Goal: Transaction & Acquisition: Purchase product/service

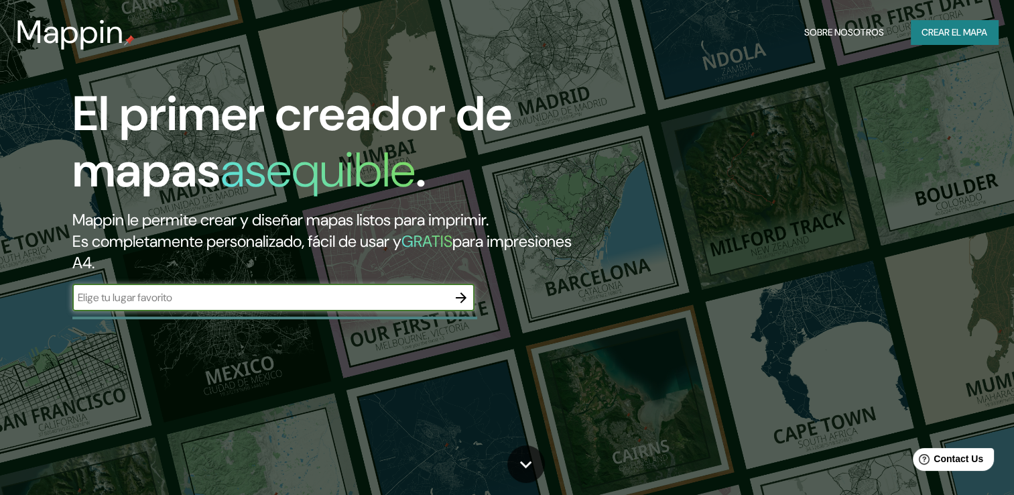
click at [379, 299] on input "text" at bounding box center [259, 297] width 375 height 15
type input "san [PERSON_NAME]"
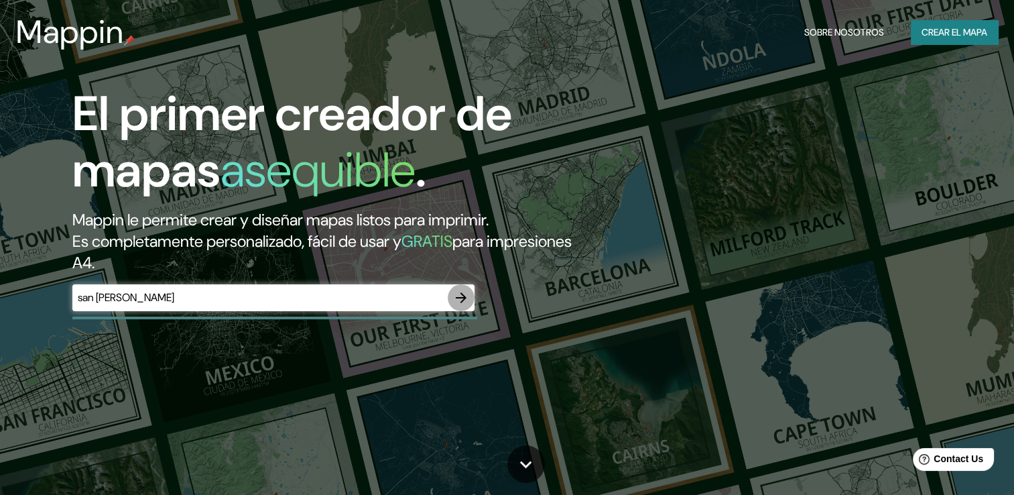
click at [461, 302] on icon "button" at bounding box center [461, 298] width 16 height 16
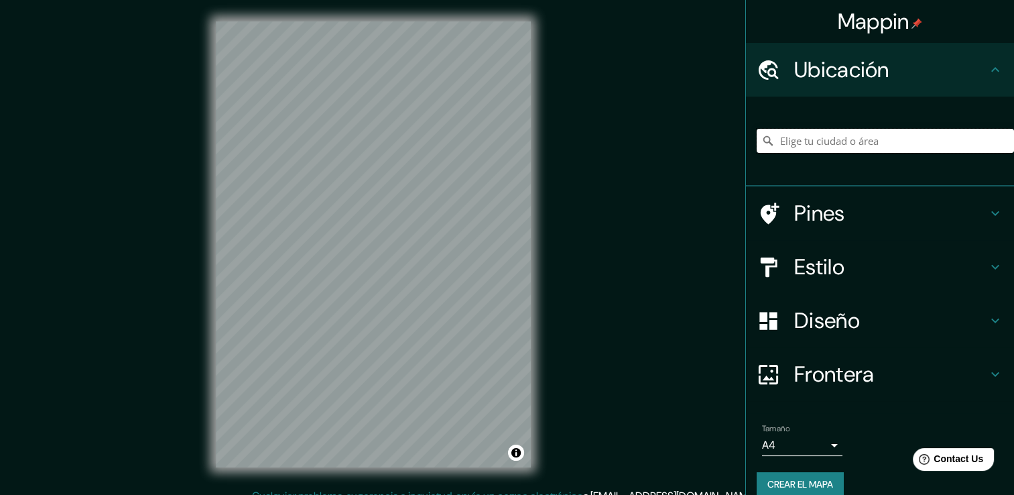
click at [865, 143] on input "Elige tu ciudad o área" at bounding box center [885, 141] width 257 height 24
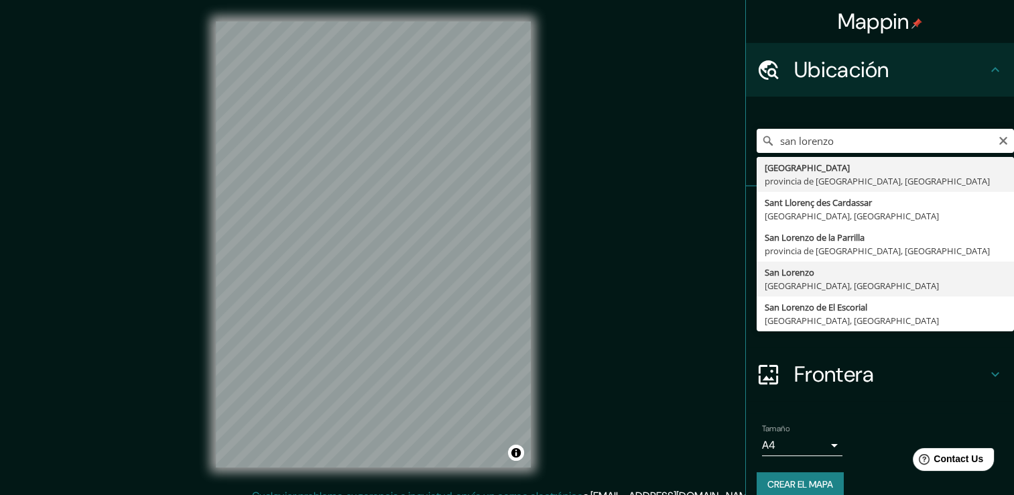
type input "[GEOGRAPHIC_DATA], [GEOGRAPHIC_DATA], [GEOGRAPHIC_DATA]"
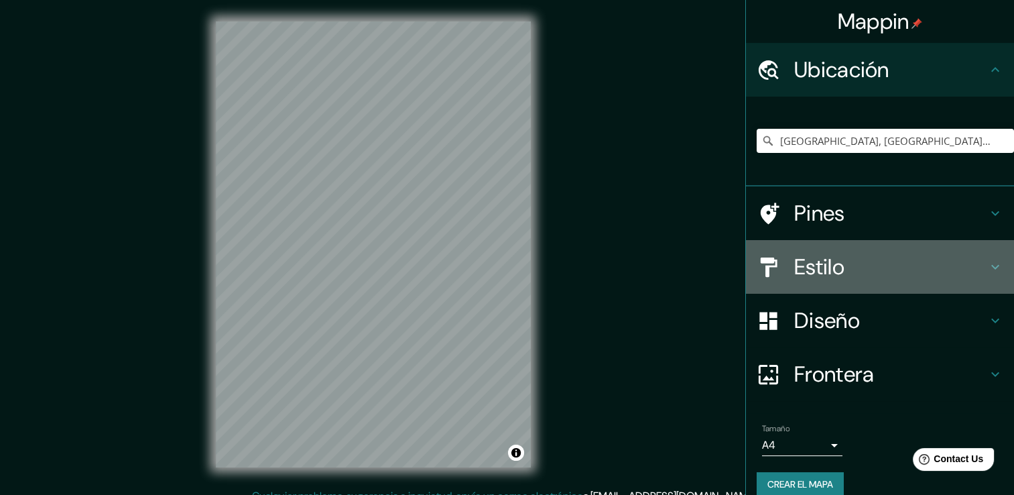
click at [861, 260] on h4 "Estilo" at bounding box center [890, 266] width 193 height 27
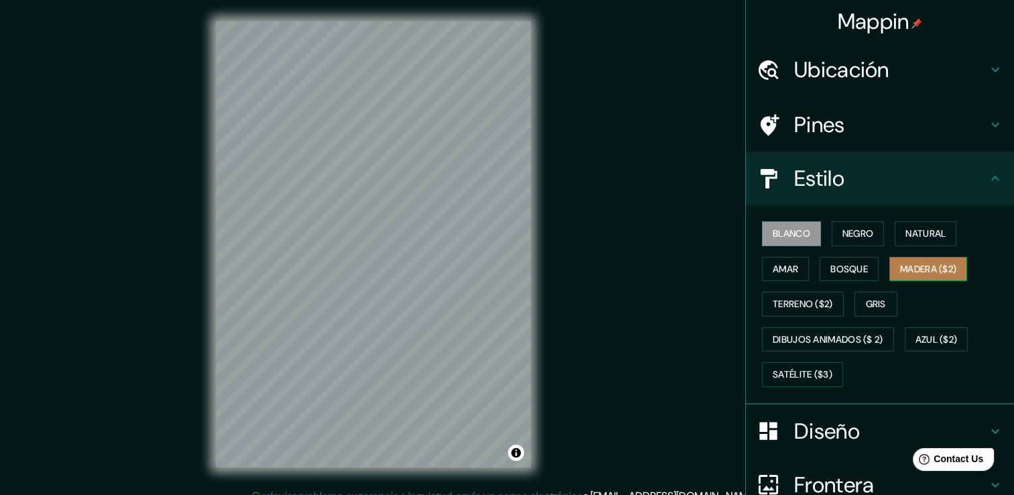
click at [900, 270] on font "Madera ($2)" at bounding box center [928, 269] width 56 height 17
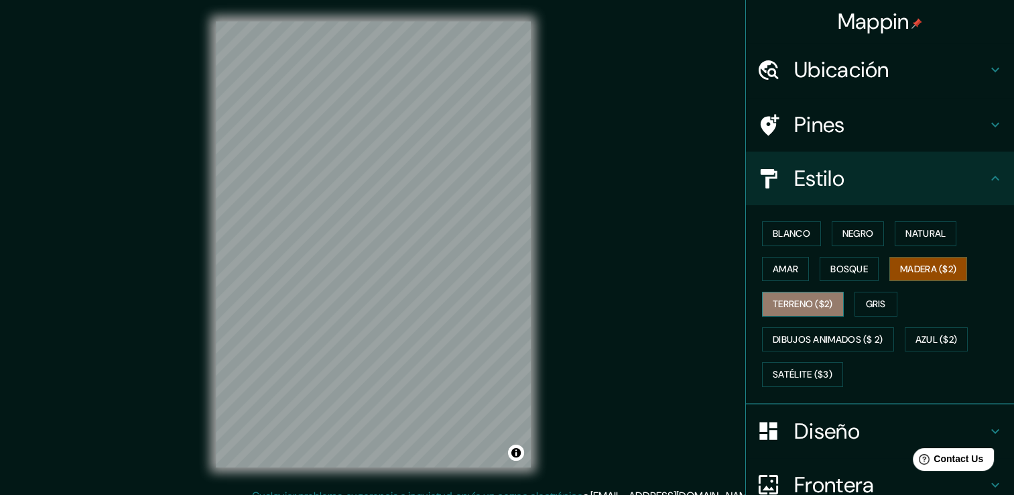
click at [794, 300] on font "Terreno ($2)" at bounding box center [803, 304] width 60 height 17
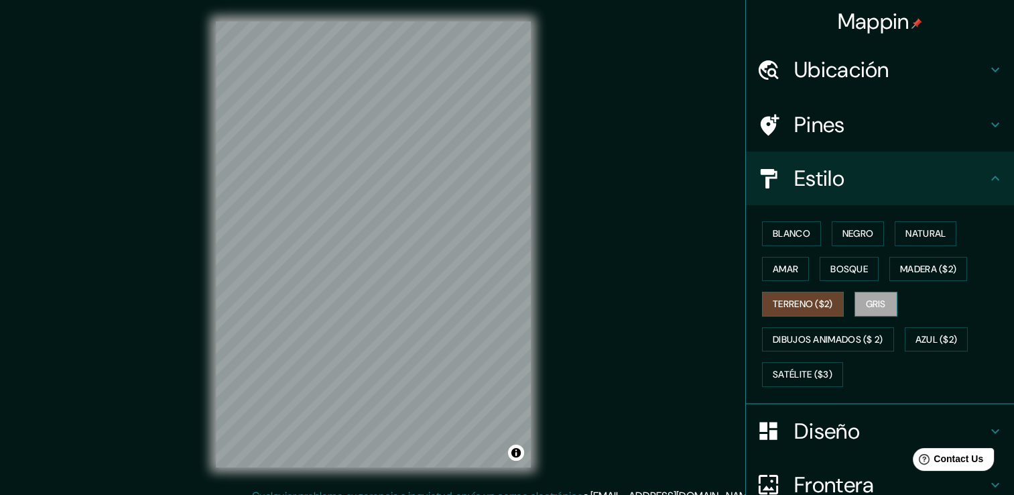
click at [876, 296] on font "Gris" at bounding box center [876, 304] width 20 height 17
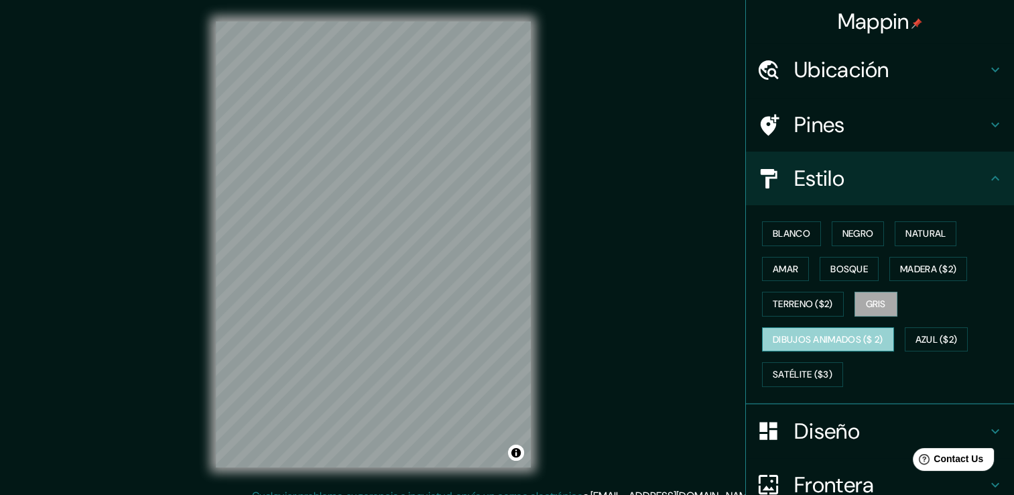
click at [863, 331] on font "Dibujos animados ($ 2)" at bounding box center [828, 339] width 111 height 17
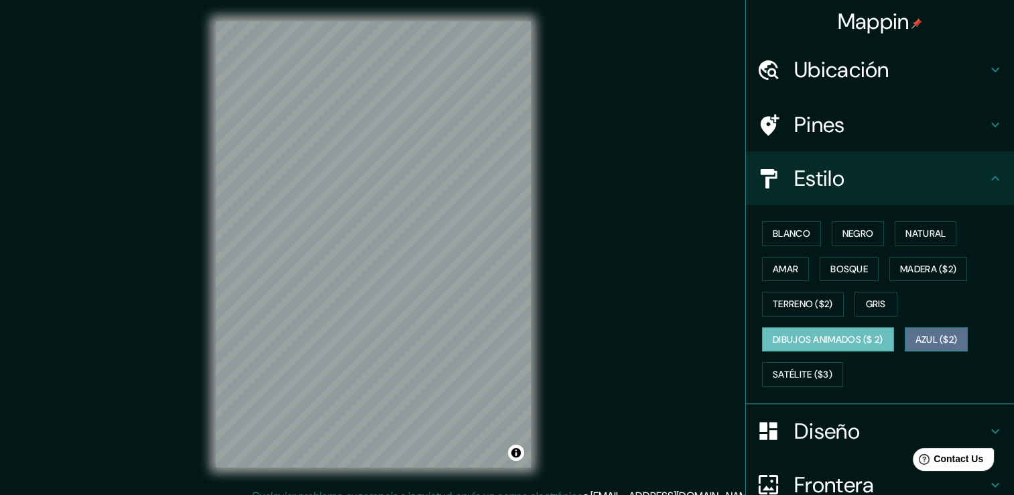
click at [948, 332] on font "Azul ($2)" at bounding box center [937, 339] width 42 height 17
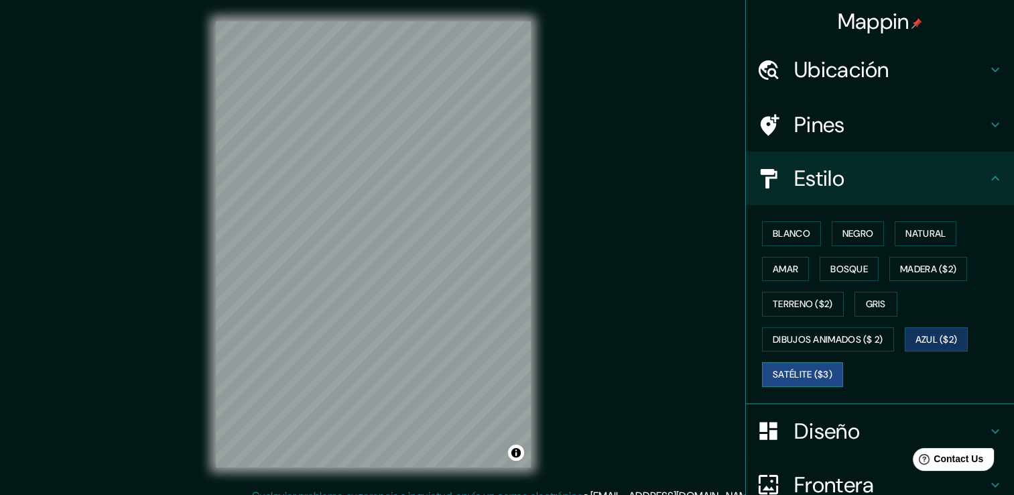
click at [818, 376] on font "Satélite ($3)" at bounding box center [803, 374] width 60 height 17
click at [796, 232] on font "Blanco" at bounding box center [792, 233] width 38 height 17
click at [795, 366] on font "Satélite ($3)" at bounding box center [803, 374] width 60 height 17
click at [911, 268] on font "Madera ($2)" at bounding box center [928, 269] width 56 height 17
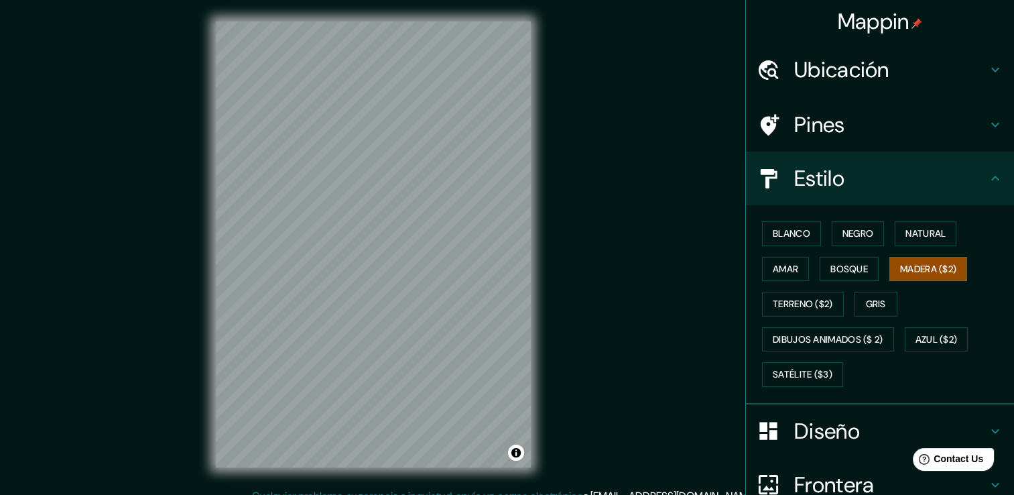
click at [809, 424] on h4 "Diseño" at bounding box center [890, 431] width 193 height 27
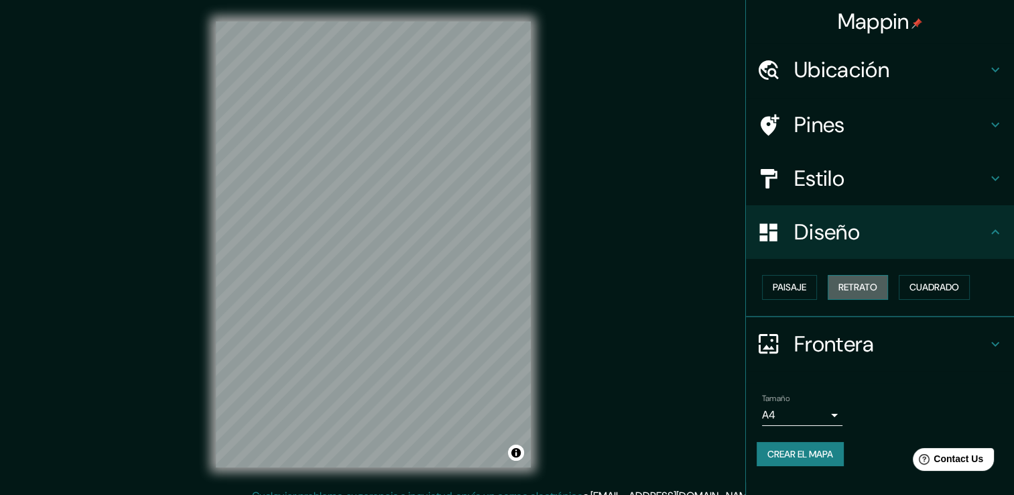
click at [875, 294] on font "Retrato" at bounding box center [858, 287] width 39 height 17
click at [805, 292] on font "Paisaje" at bounding box center [790, 287] width 34 height 17
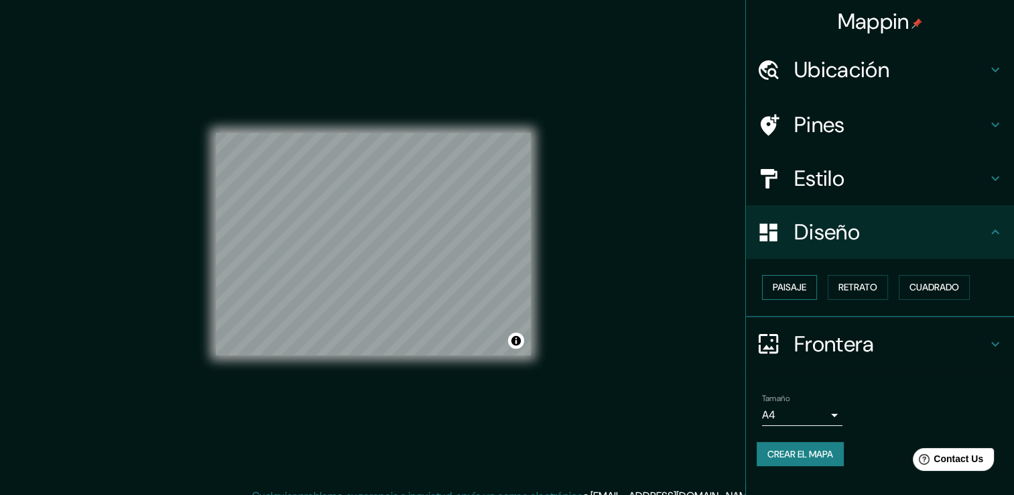
click at [805, 291] on font "Paisaje" at bounding box center [790, 287] width 34 height 17
